Goal: Information Seeking & Learning: Learn about a topic

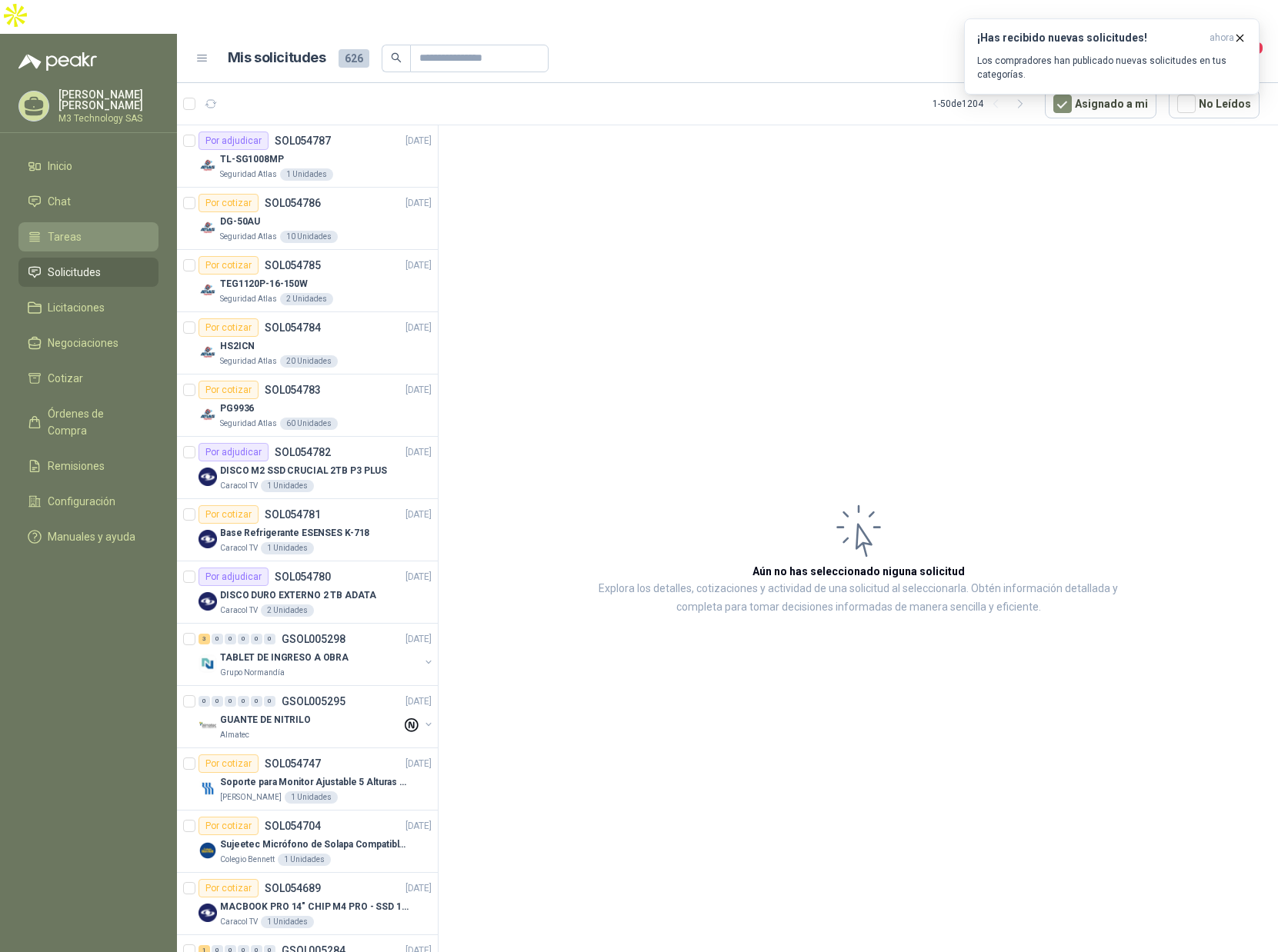
click at [68, 228] on span "Tareas" at bounding box center [64, 236] width 34 height 17
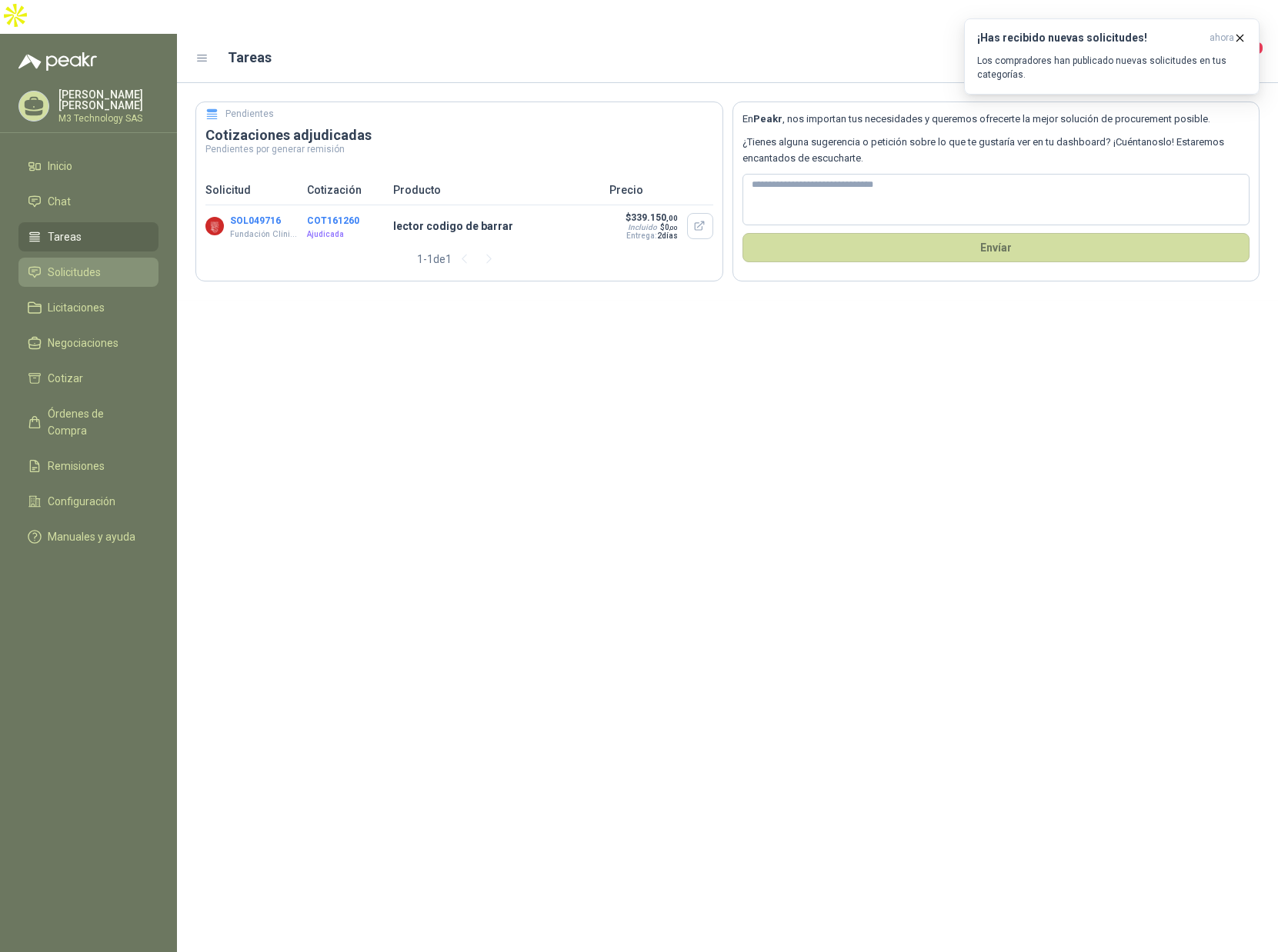
click at [78, 264] on span "Solicitudes" at bounding box center [74, 272] width 53 height 17
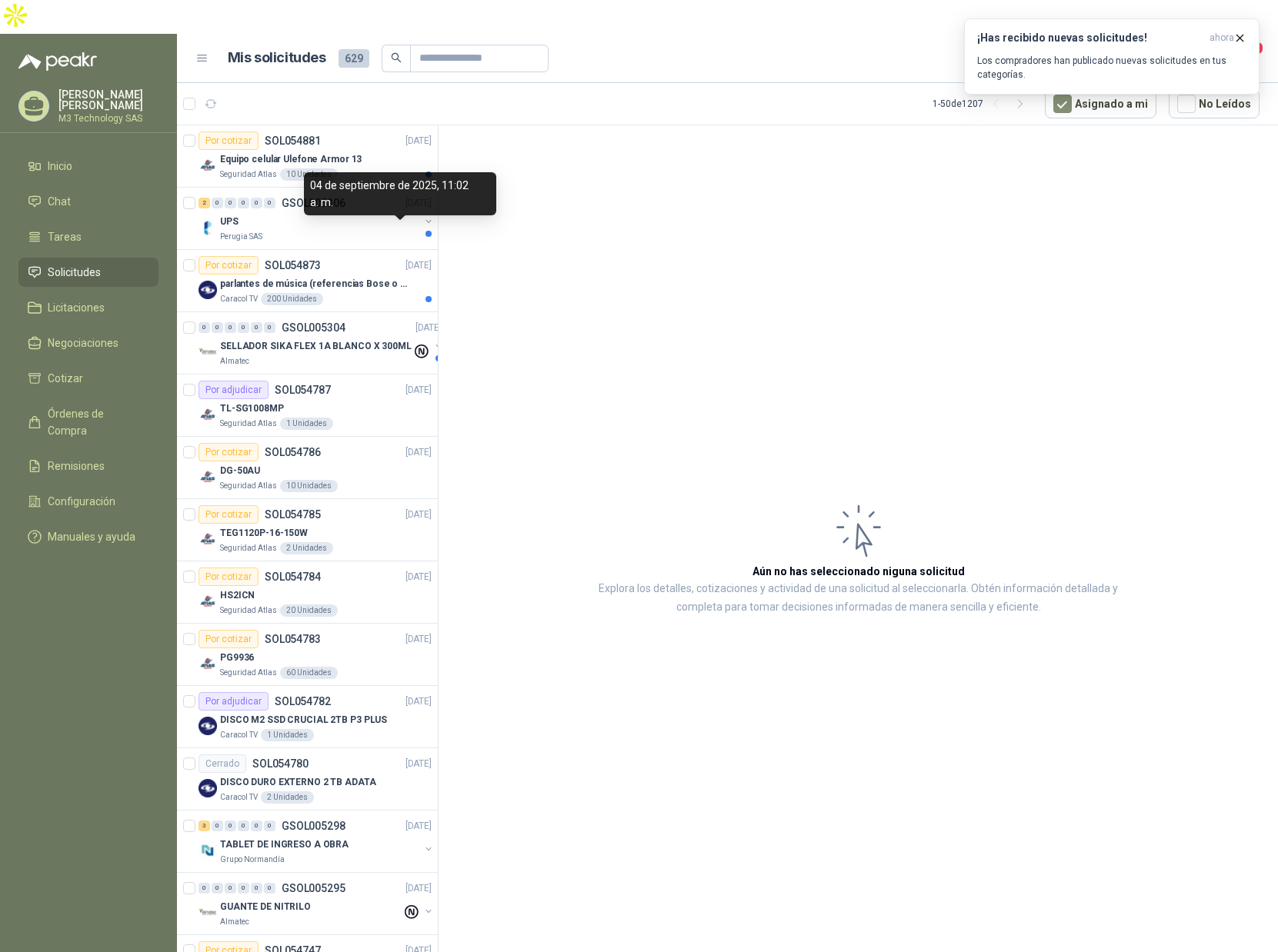
click at [368, 205] on div "04 de septiembre de 2025, 11:02 a. m." at bounding box center [400, 194] width 192 height 43
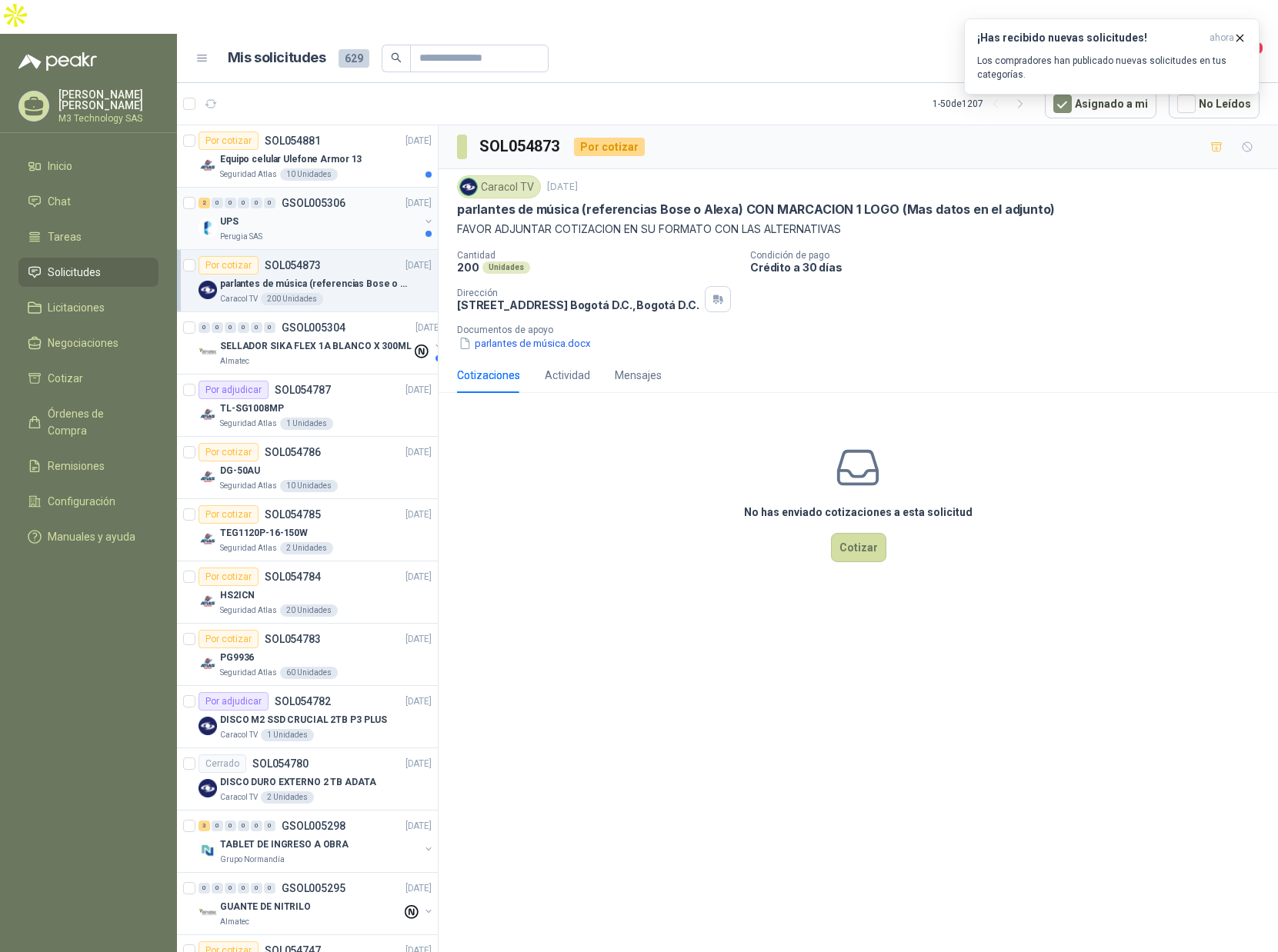
click at [290, 213] on div "UPS" at bounding box center [319, 221] width 199 height 18
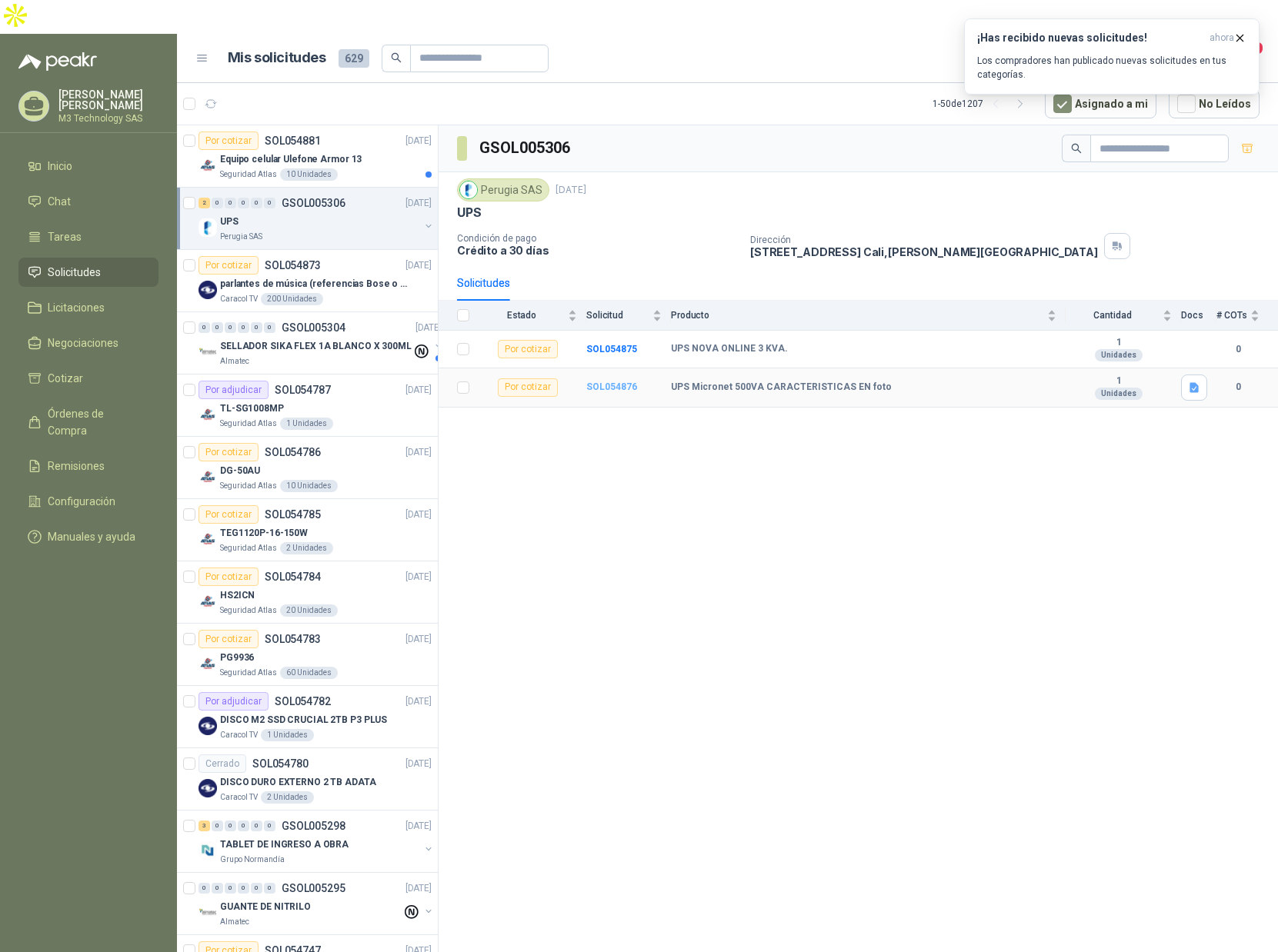
click at [609, 382] on b "SOL054876" at bounding box center [612, 387] width 51 height 11
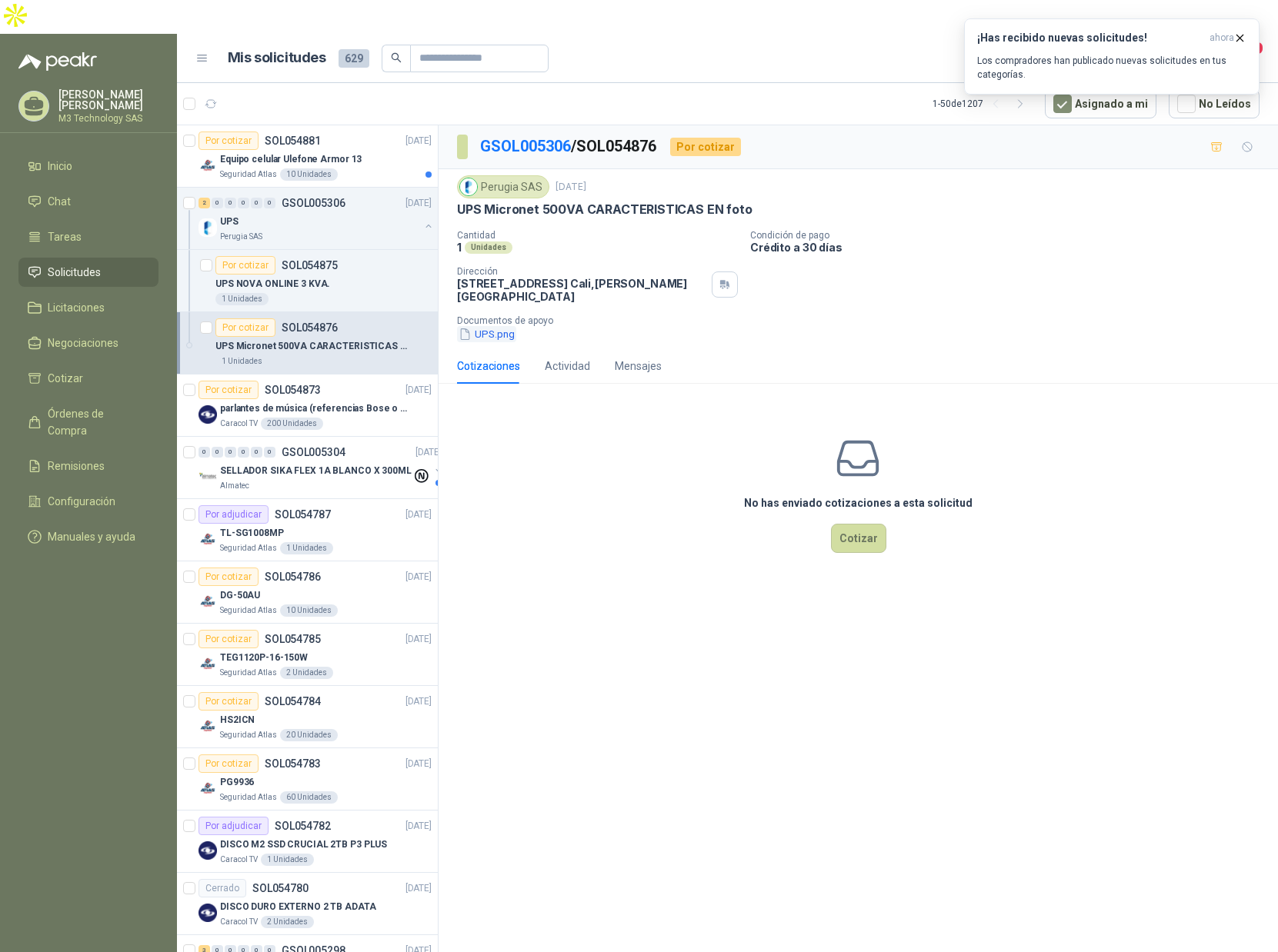
click at [492, 326] on button "UPS.png" at bounding box center [486, 334] width 59 height 16
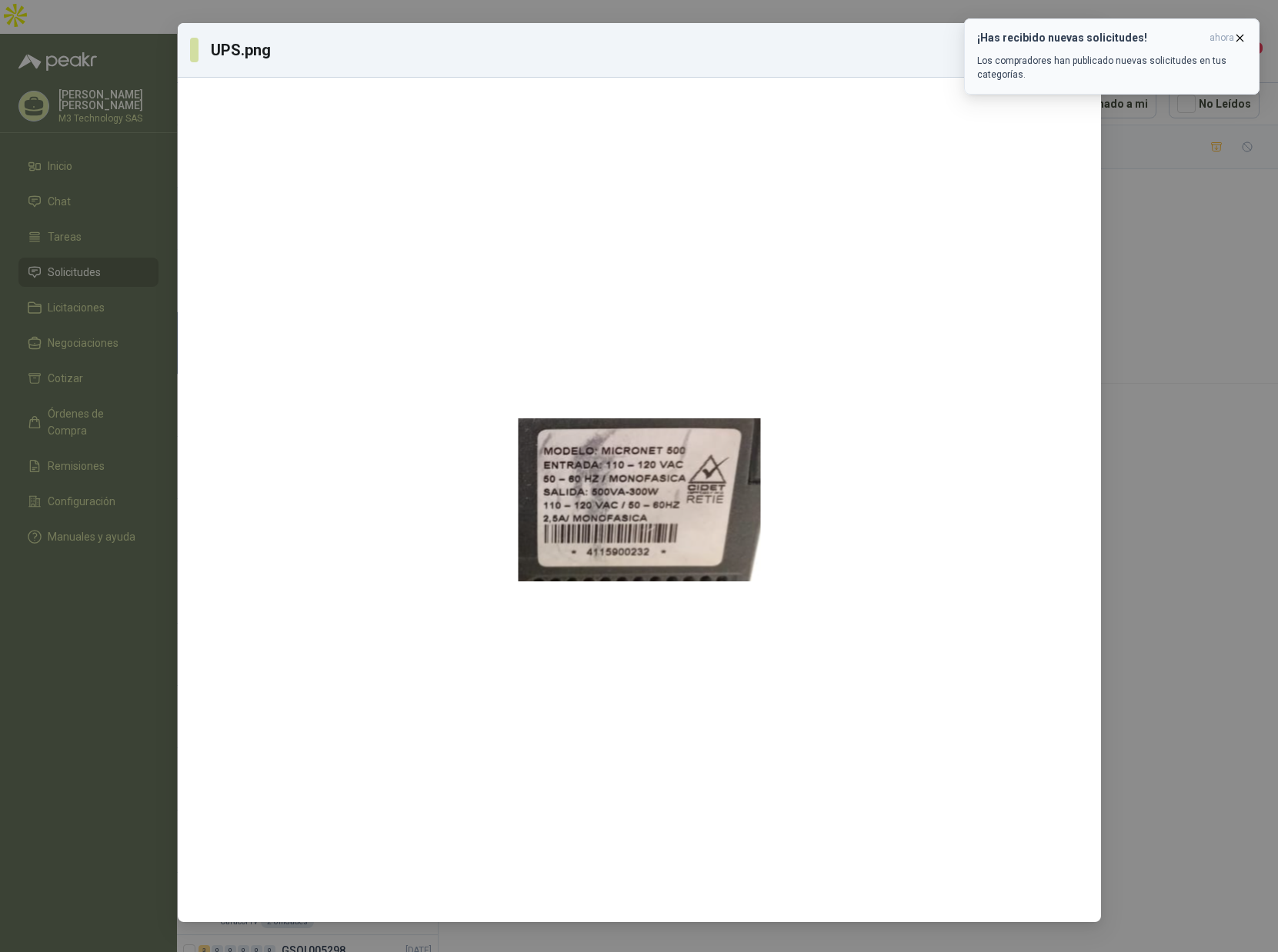
click at [1237, 38] on icon "button" at bounding box center [1240, 38] width 13 height 13
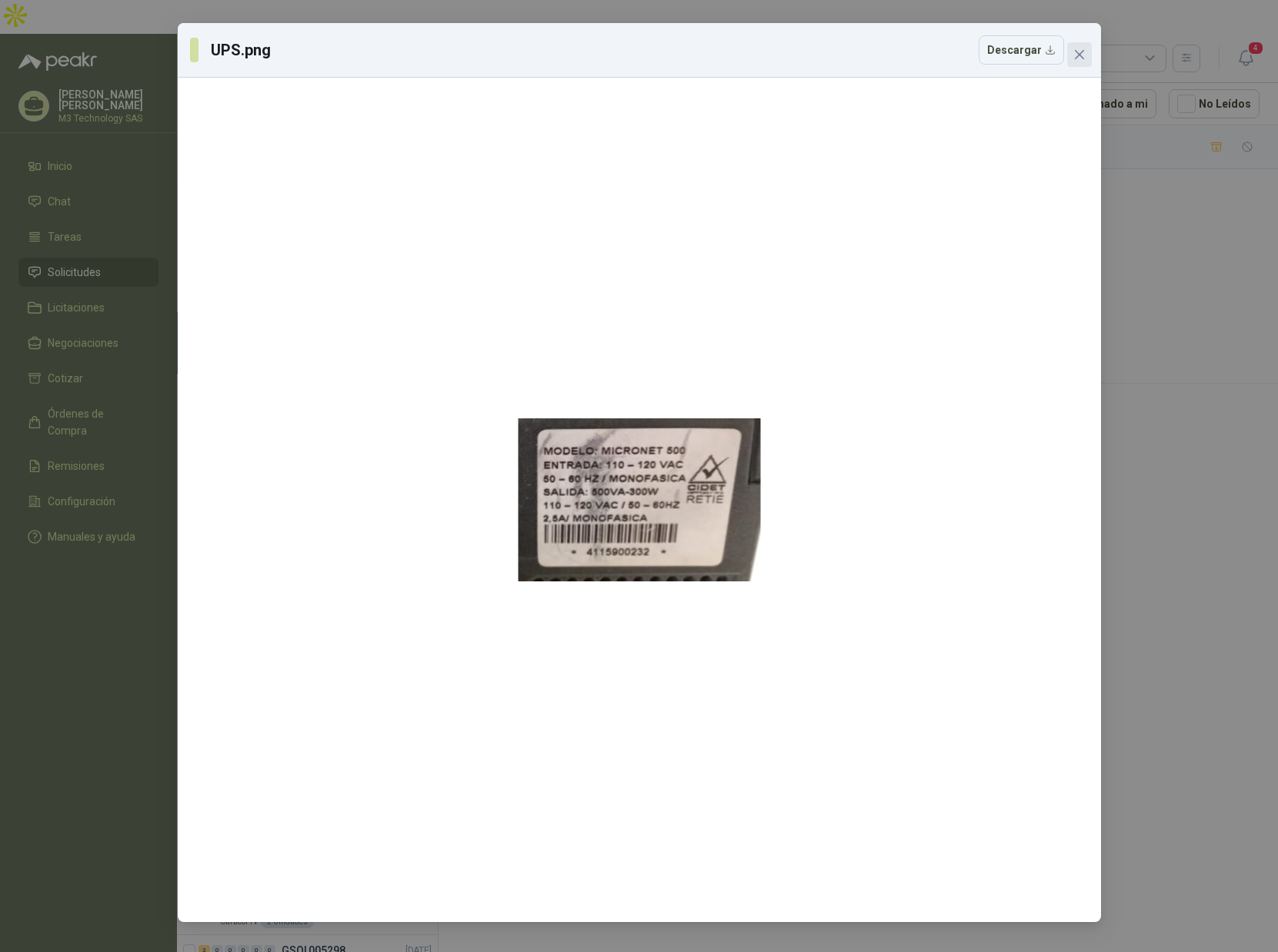
click at [1080, 50] on icon "close" at bounding box center [1080, 55] width 13 height 13
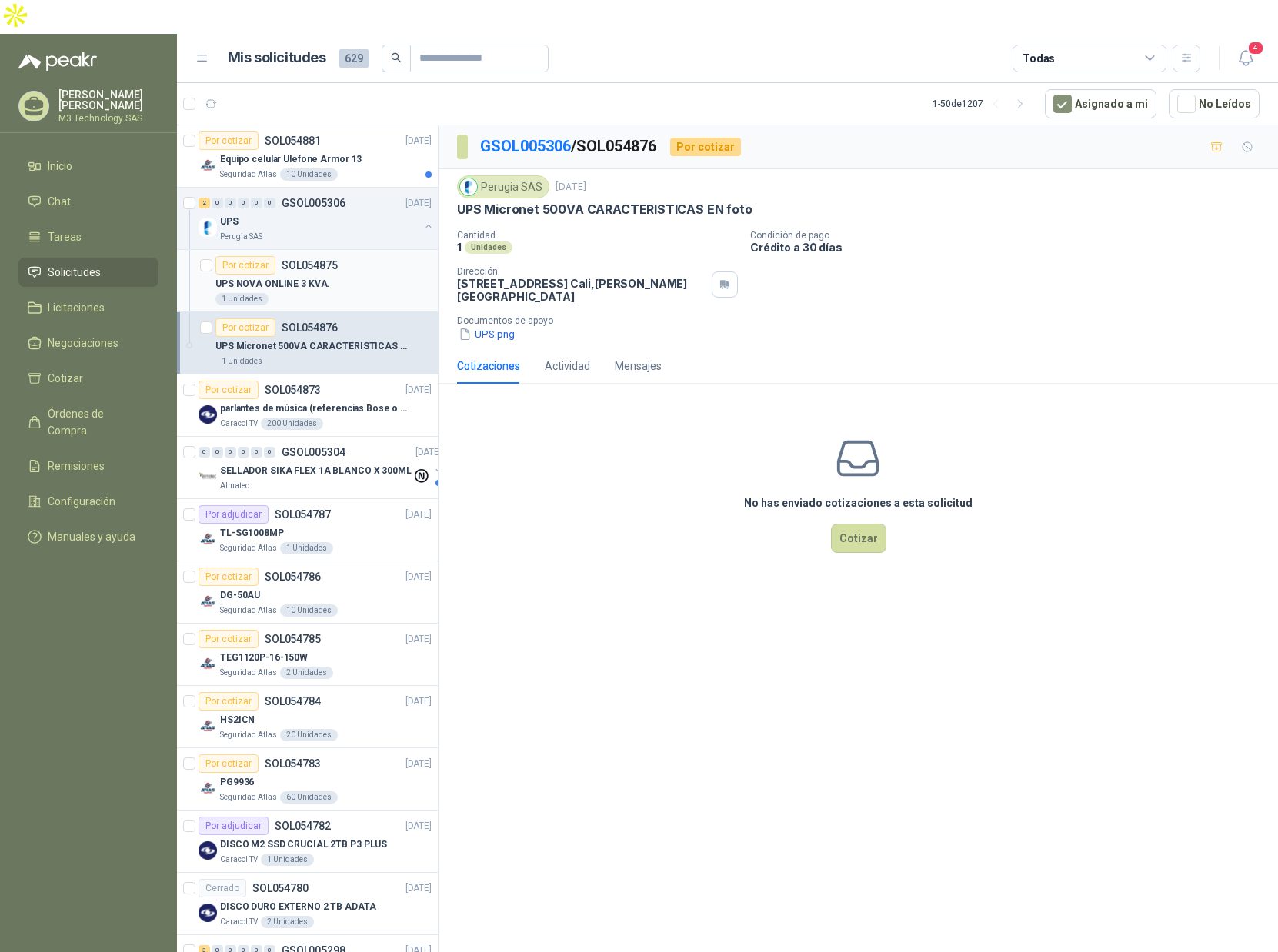
click at [373, 275] on div "UPS NOVA ONLINE 3 KVA." at bounding box center [324, 284] width 217 height 18
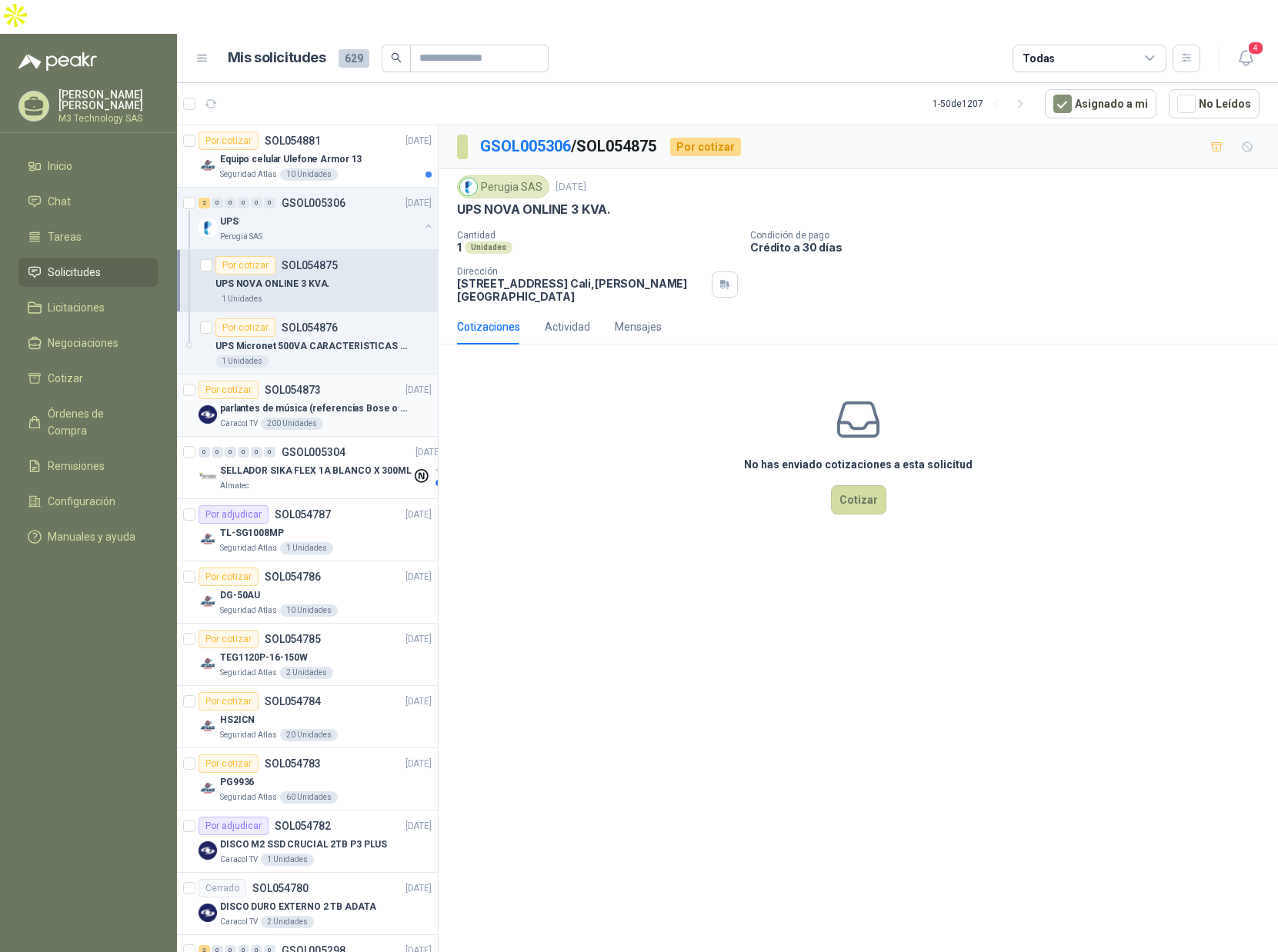
click at [366, 418] on div "Caracol TV 200 Unidades" at bounding box center [326, 424] width 212 height 13
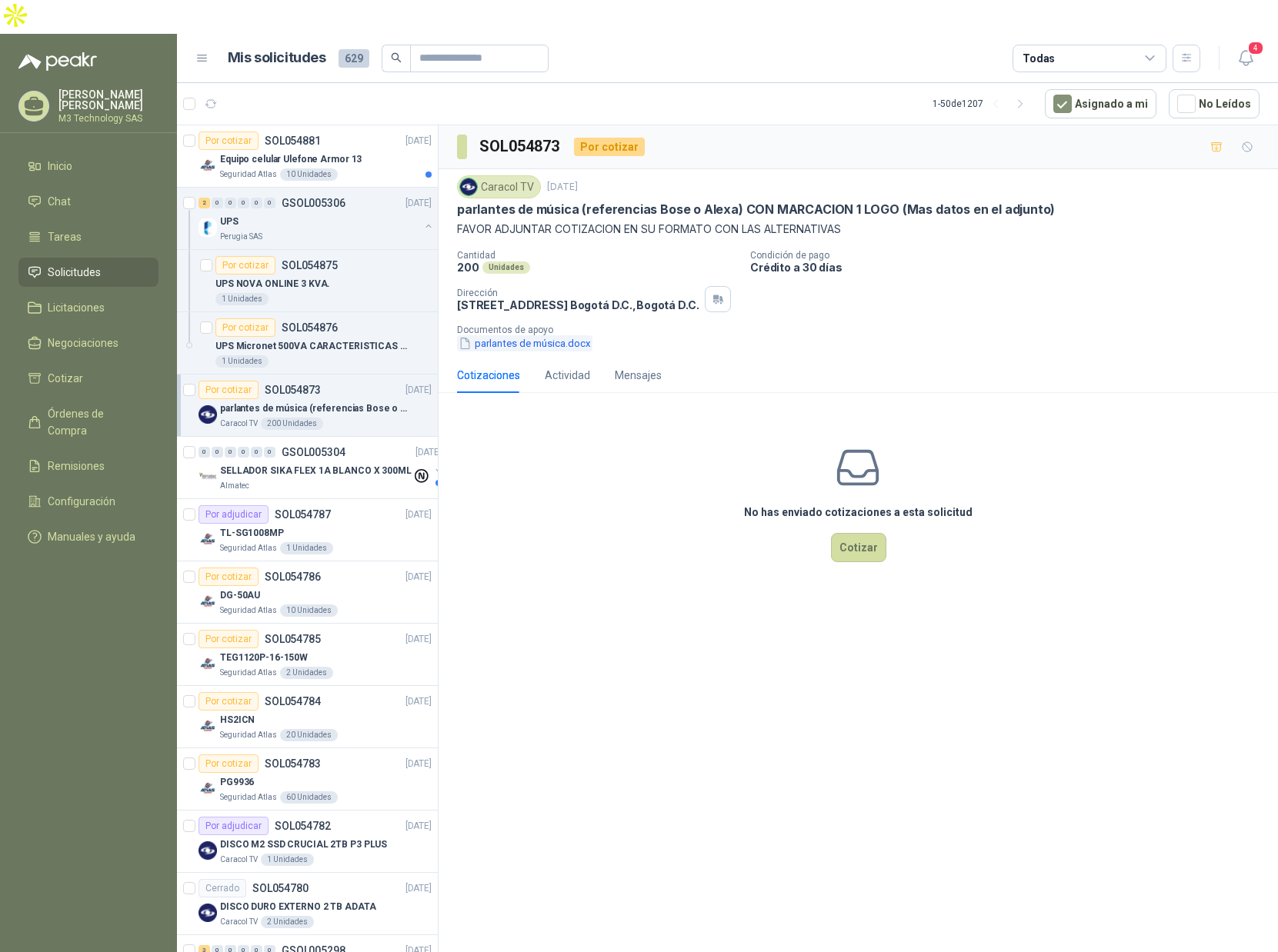
click at [545, 336] on button "parlantes de música.docx" at bounding box center [524, 344] width 135 height 16
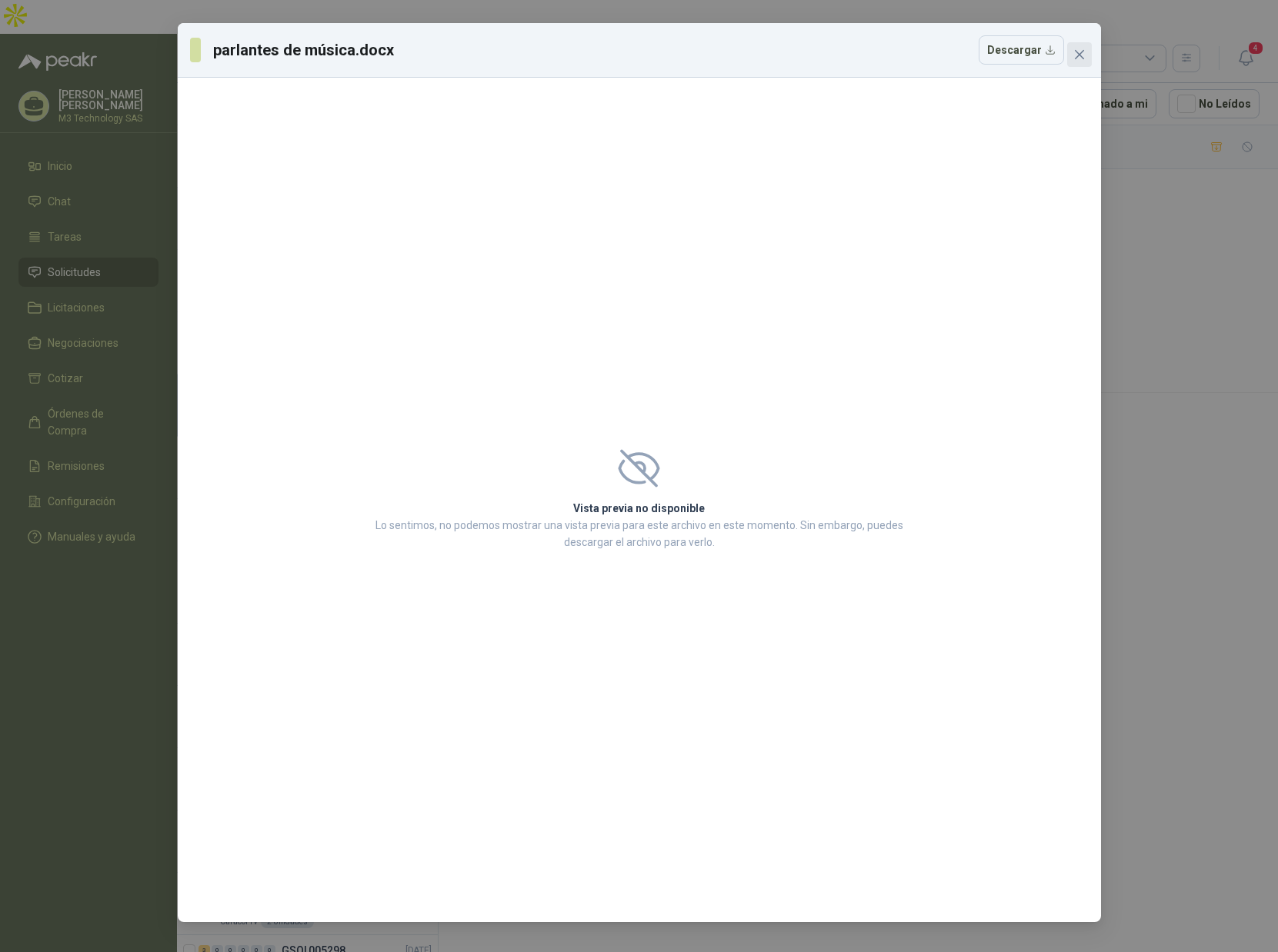
click at [1073, 57] on icon "close" at bounding box center [1080, 55] width 13 height 13
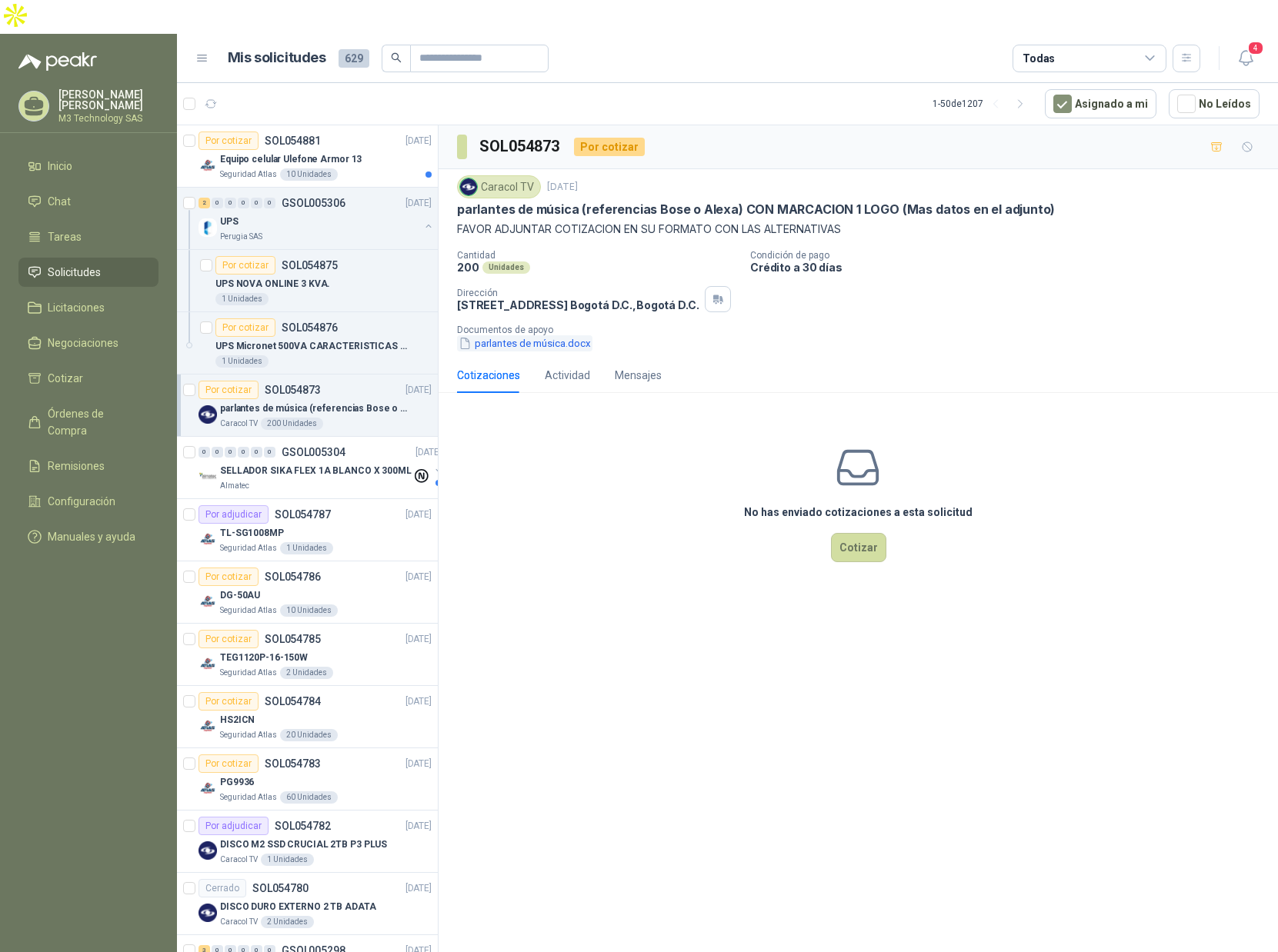
click at [466, 337] on icon "button" at bounding box center [465, 343] width 13 height 13
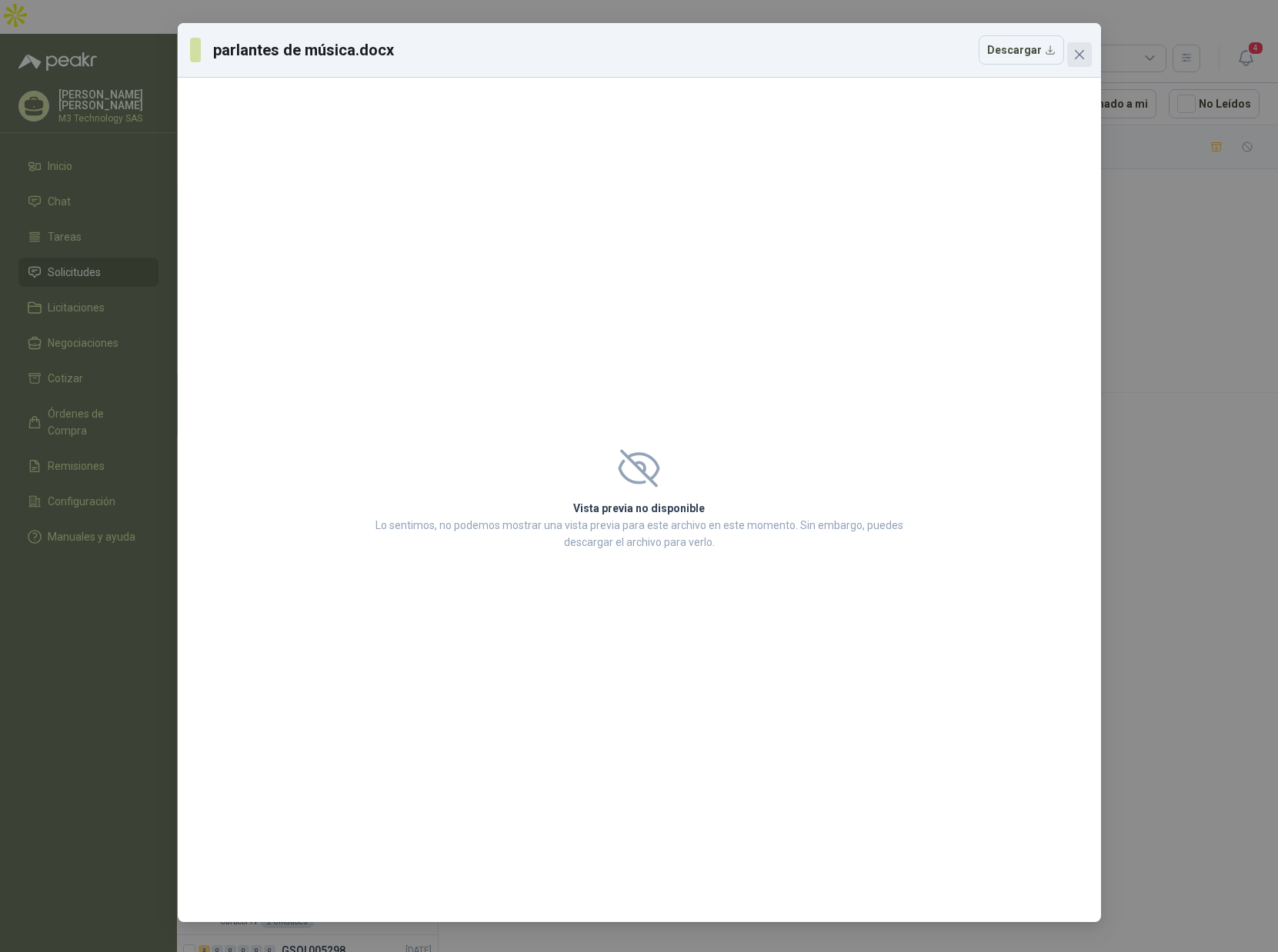
click at [1071, 58] on span "Close" at bounding box center [1080, 55] width 25 height 13
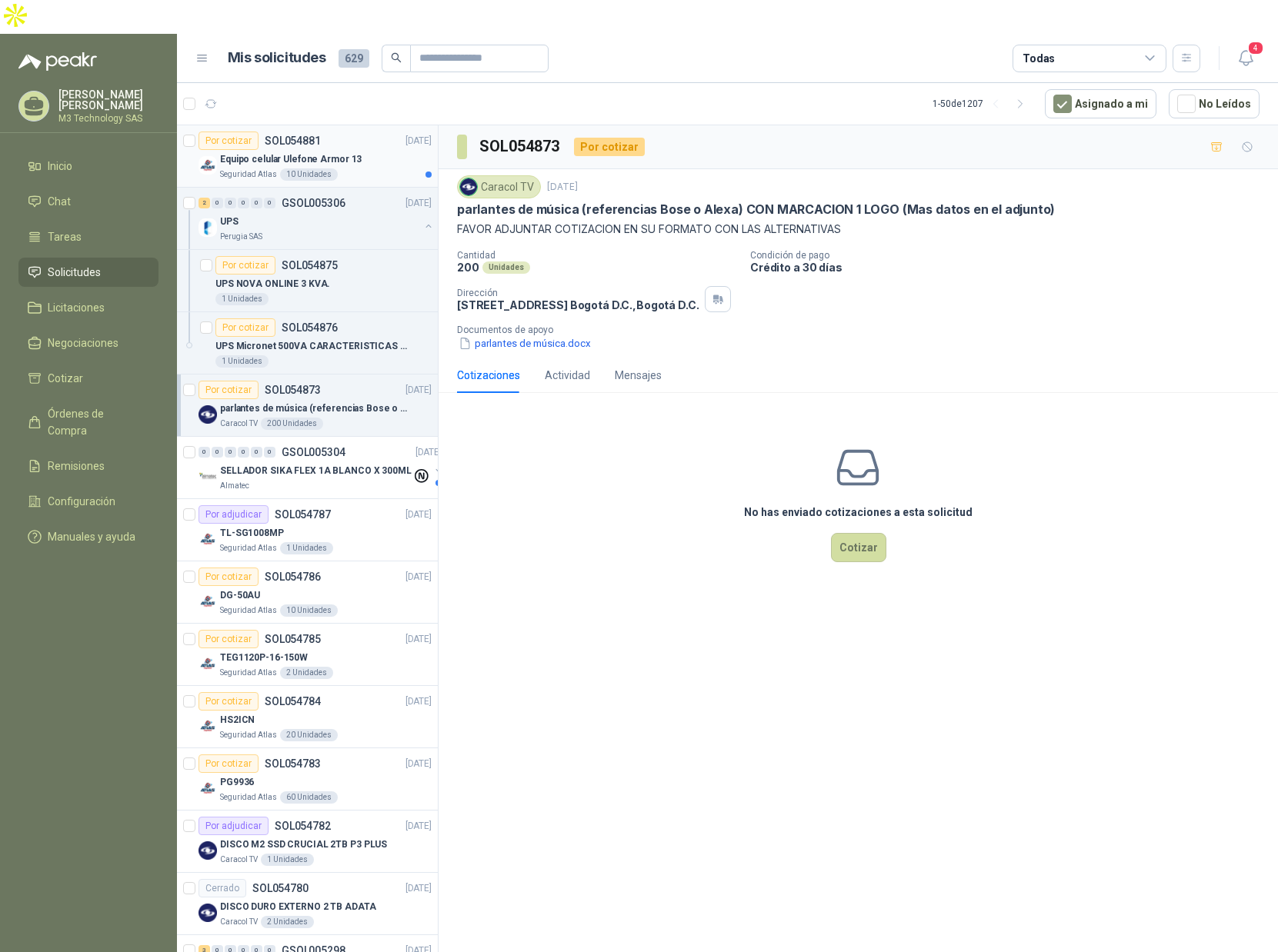
click at [383, 168] on div "Seguridad Atlas 10 Unidades" at bounding box center [326, 175] width 212 height 13
